Goal: Information Seeking & Learning: Stay updated

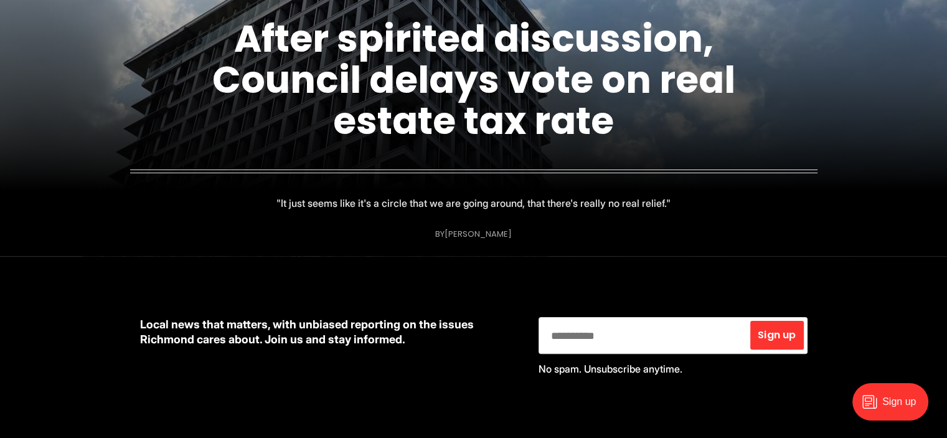
scroll to position [266, 0]
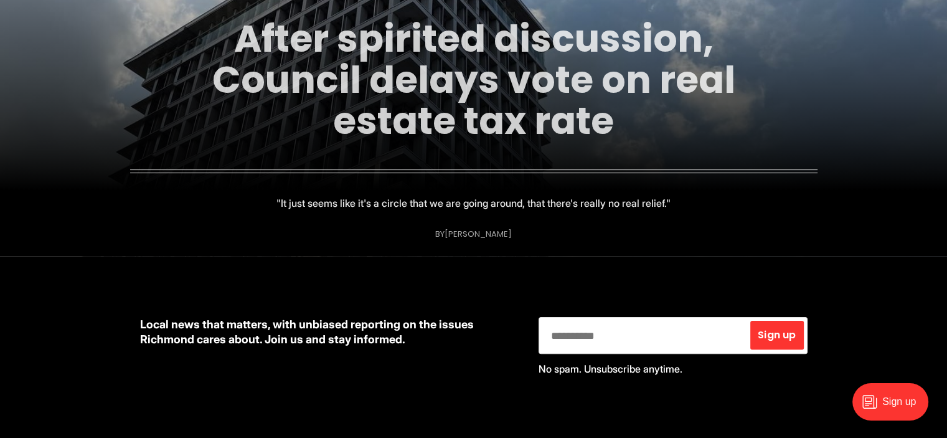
click at [476, 138] on link "After spirited discussion, Council delays vote on real estate tax rate" at bounding box center [473, 79] width 523 height 134
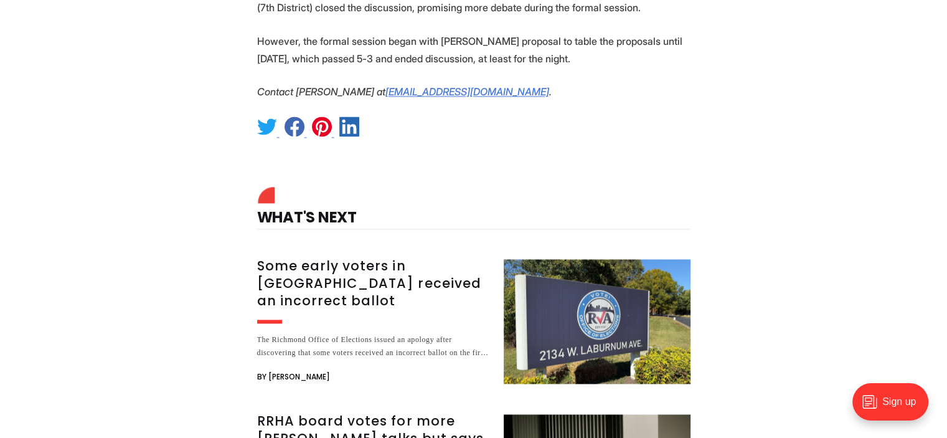
scroll to position [1807, 0]
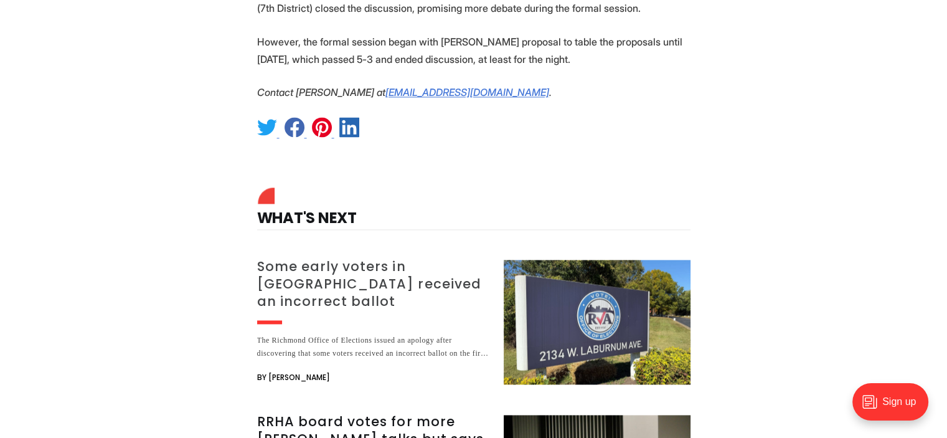
click at [414, 258] on h3 "Some early voters in Richmond received an incorrect ballot" at bounding box center [373, 284] width 232 height 52
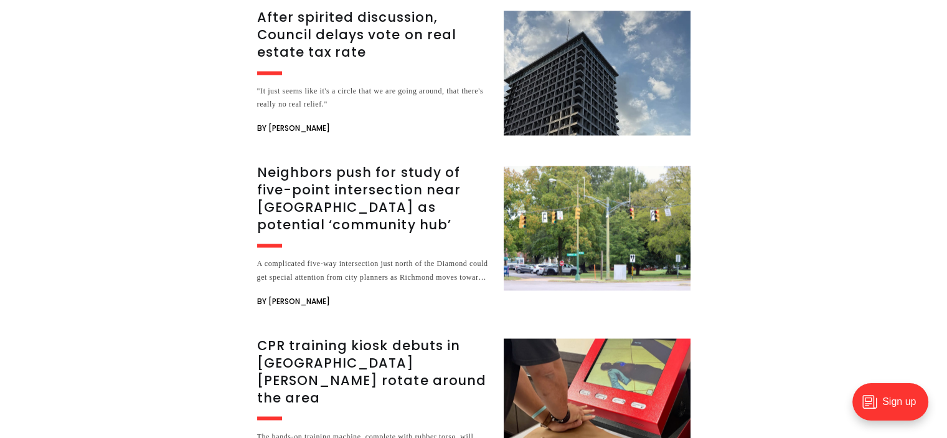
scroll to position [2084, 0]
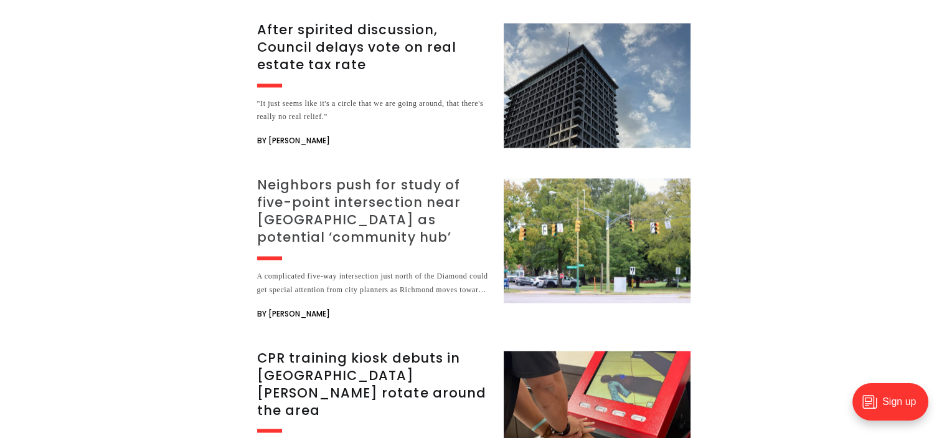
click at [582, 192] on img at bounding box center [597, 240] width 187 height 125
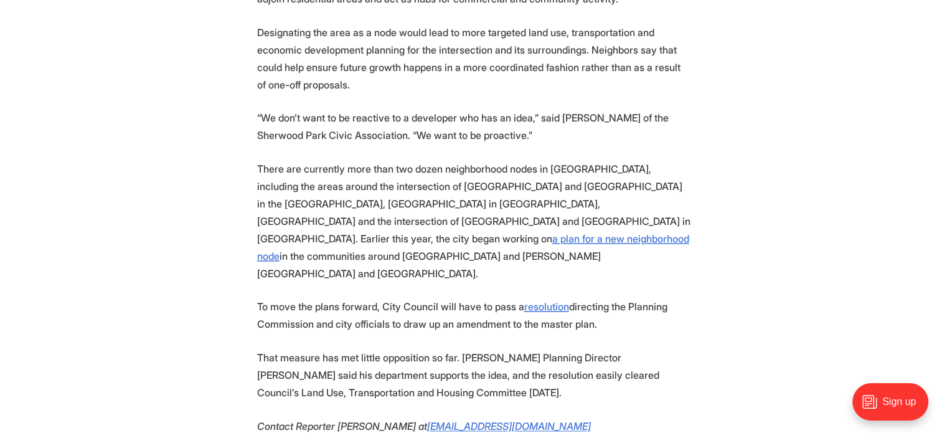
scroll to position [1782, 0]
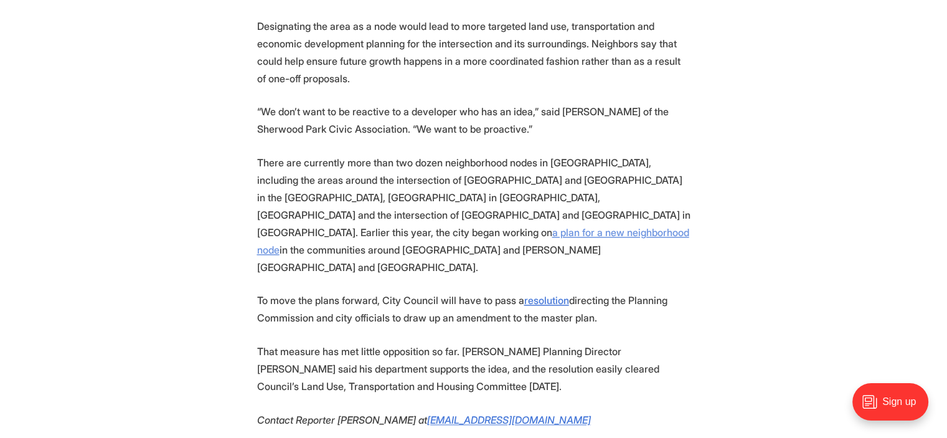
click at [548, 226] on u "a plan for a new neighborhood node" at bounding box center [473, 241] width 432 height 30
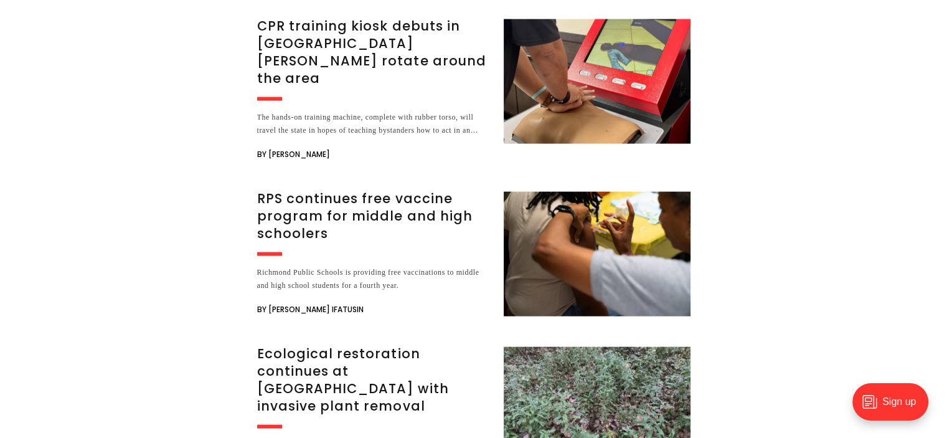
scroll to position [2651, 0]
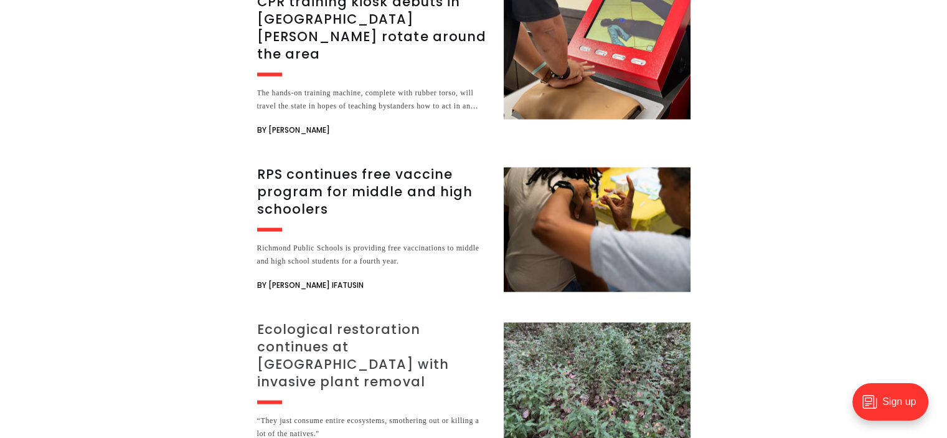
click at [395, 321] on h3 "Ecological restoration continues at [GEOGRAPHIC_DATA] with invasive plant remov…" at bounding box center [373, 356] width 232 height 70
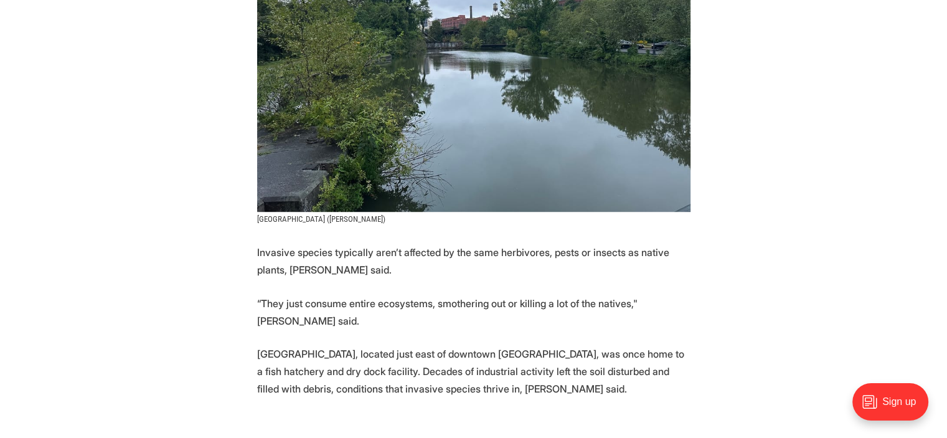
scroll to position [923, 0]
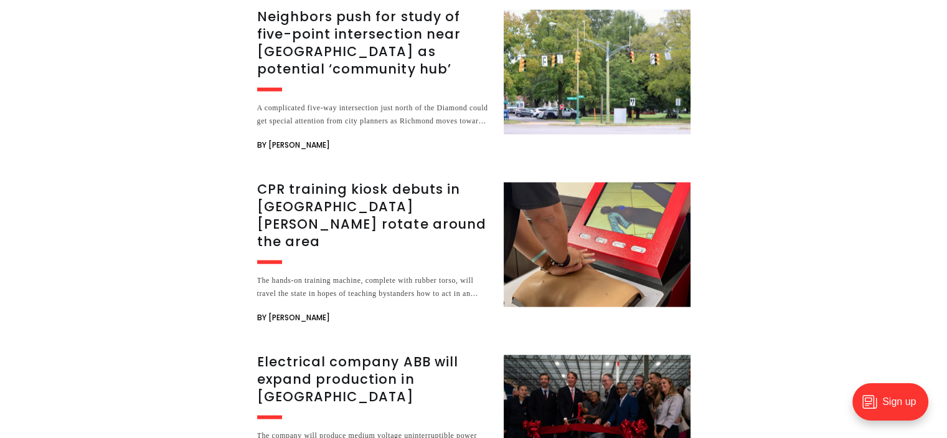
scroll to position [2768, 0]
